Goal: Task Accomplishment & Management: Manage account settings

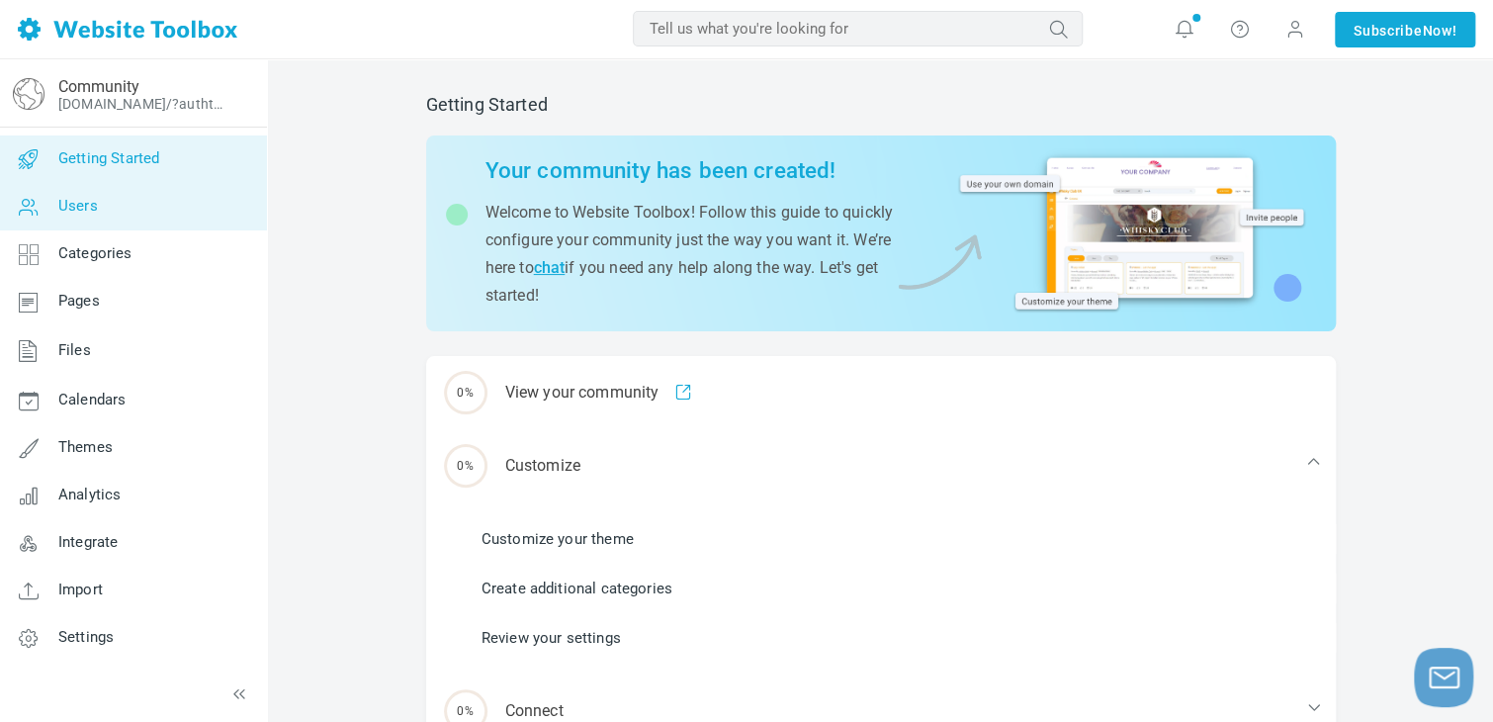
click at [162, 207] on link "Users" at bounding box center [133, 206] width 268 height 47
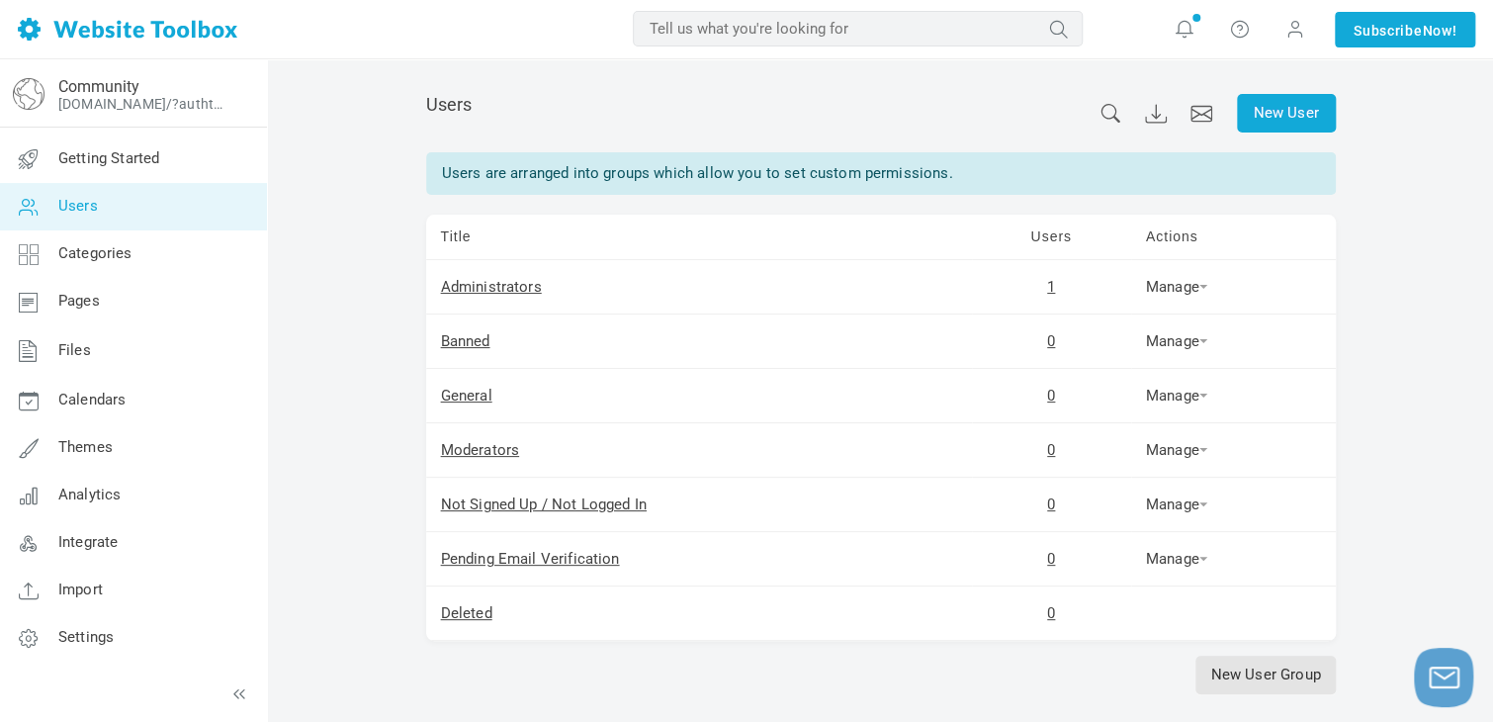
click at [162, 207] on link "Users" at bounding box center [133, 206] width 268 height 47
click at [115, 306] on link "Pages" at bounding box center [133, 301] width 268 height 47
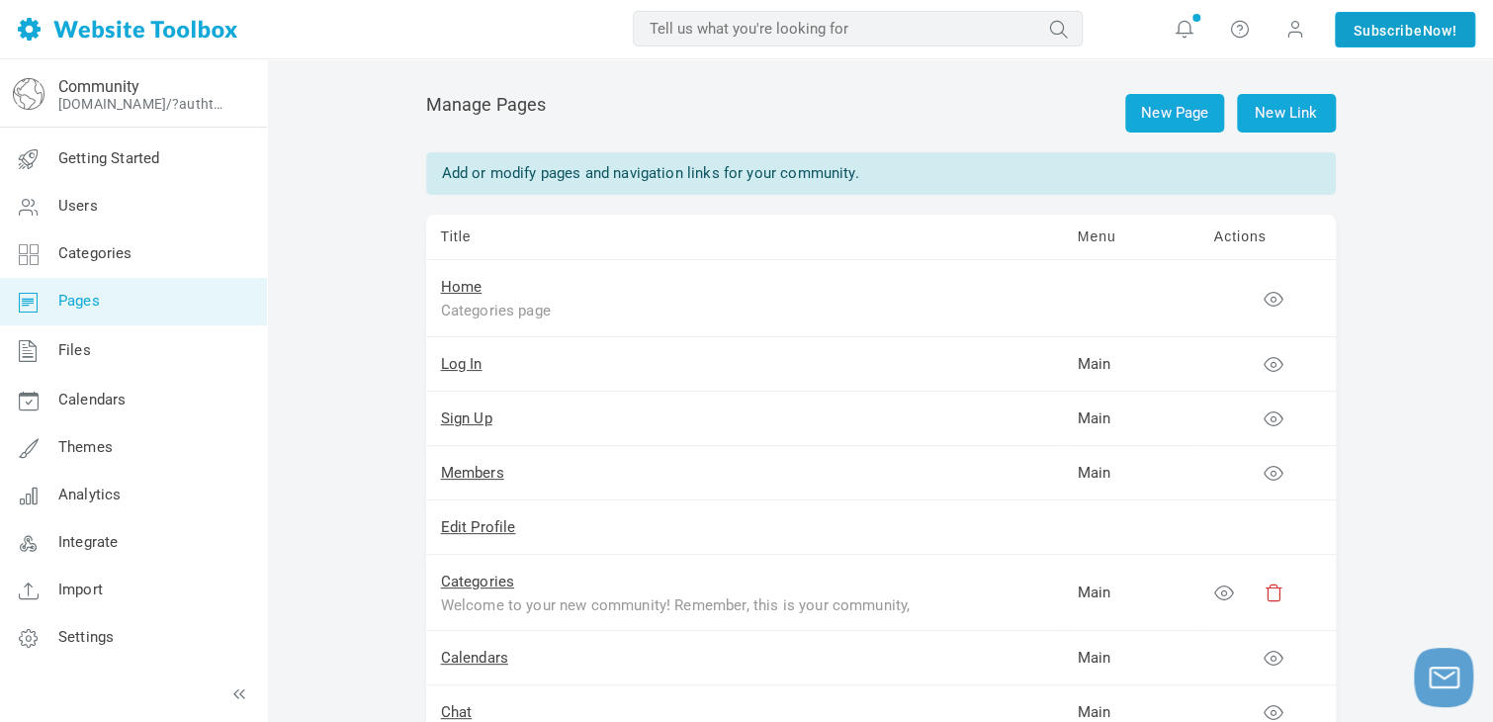
click at [1450, 30] on span "Now!" at bounding box center [1439, 31] width 35 height 22
